Goal: Transaction & Acquisition: Subscribe to service/newsletter

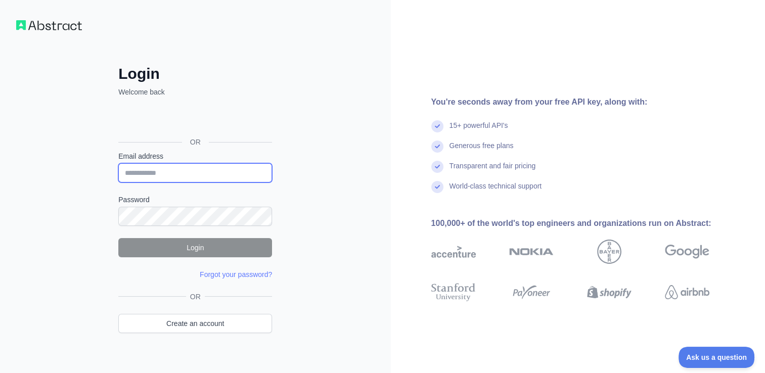
click at [196, 169] on input "Email address" at bounding box center [195, 172] width 154 height 19
type input "**********"
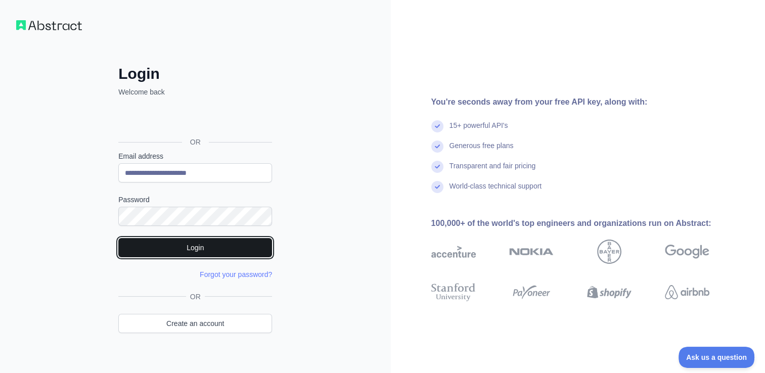
click at [211, 250] on button "Login" at bounding box center [195, 247] width 154 height 19
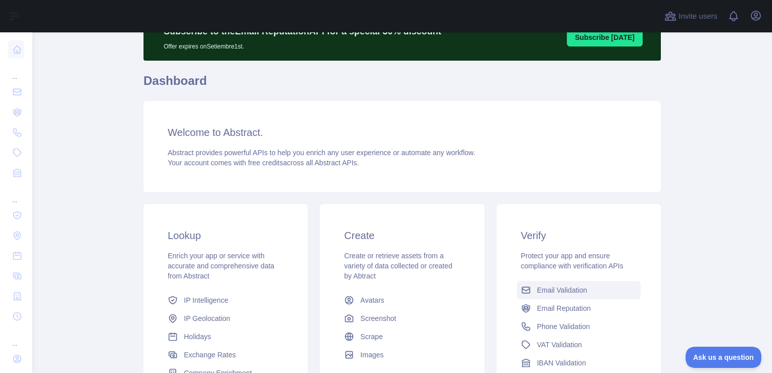
click at [568, 287] on span "Email Validation" at bounding box center [562, 290] width 50 height 10
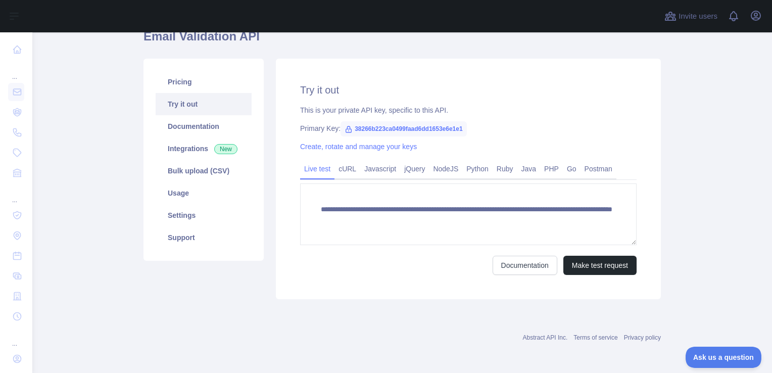
scroll to position [51, 0]
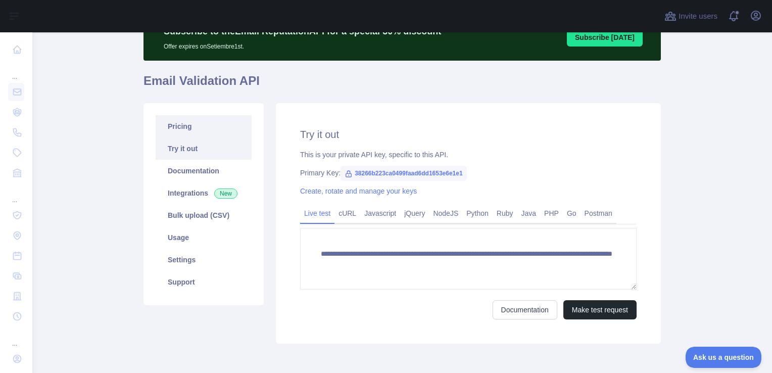
click at [179, 126] on link "Pricing" at bounding box center [204, 126] width 96 height 22
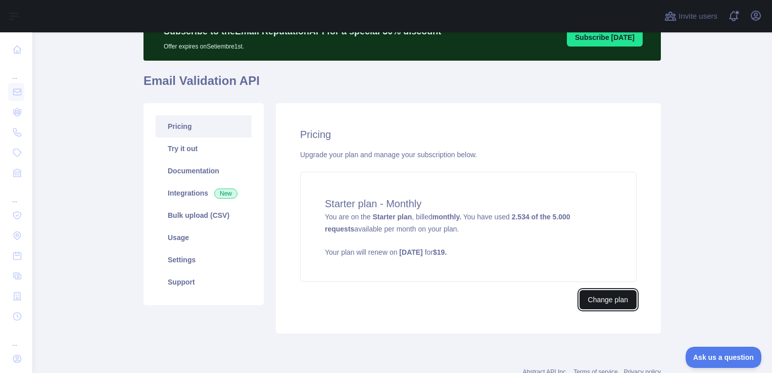
click at [593, 294] on button "Change plan" at bounding box center [608, 299] width 57 height 19
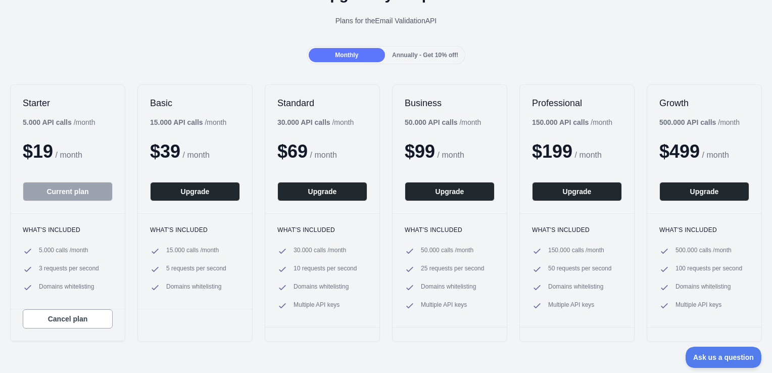
scroll to position [51, 0]
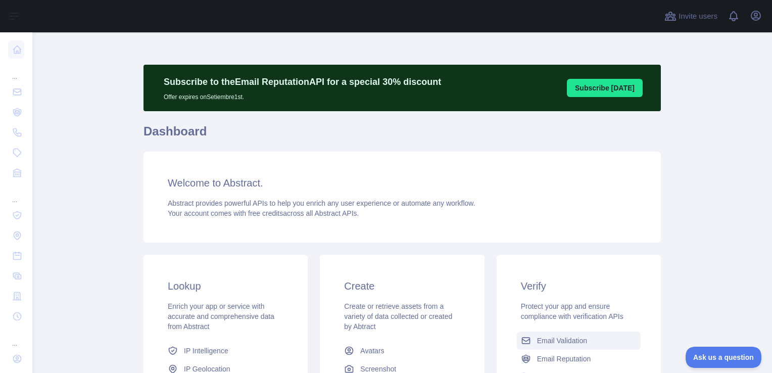
click at [541, 343] on span "Email Validation" at bounding box center [562, 341] width 50 height 10
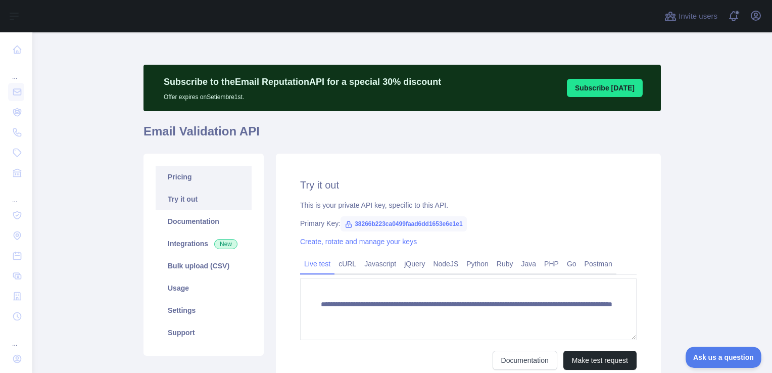
click at [169, 176] on link "Pricing" at bounding box center [204, 177] width 96 height 22
